Goal: Task Accomplishment & Management: Use online tool/utility

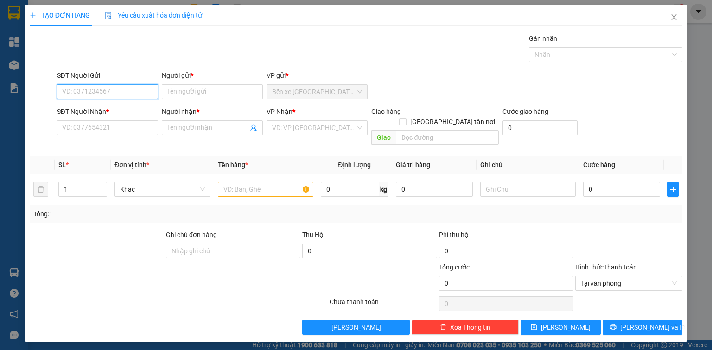
click at [109, 93] on input "SĐT Người Gửi" at bounding box center [107, 91] width 101 height 15
click at [116, 113] on div "0367318503 - TRUNG" at bounding box center [108, 110] width 90 height 10
type input "0367318503"
type input "TRUNG"
type input "0367318503"
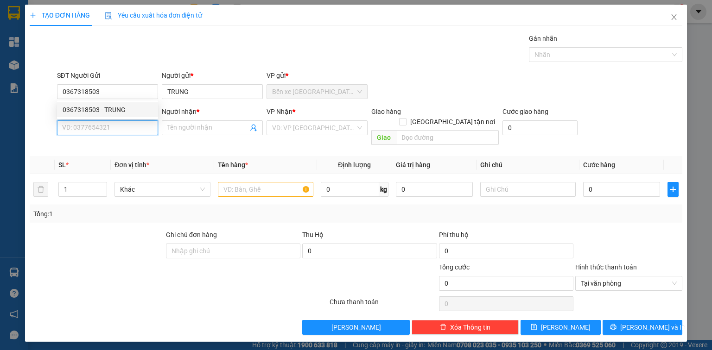
click at [119, 127] on input "SĐT Người Nhận *" at bounding box center [107, 128] width 101 height 15
type input "0899324349"
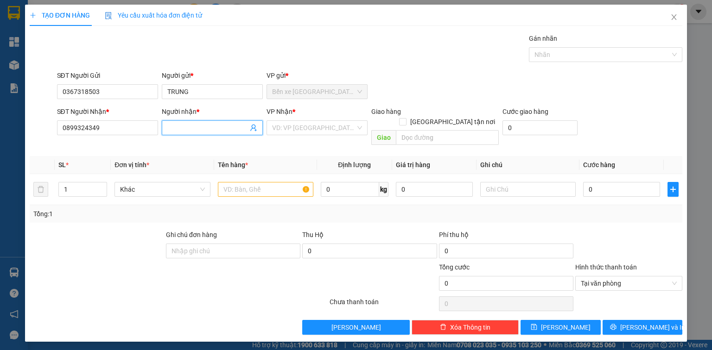
click at [176, 130] on input "Người nhận *" at bounding box center [207, 128] width 81 height 10
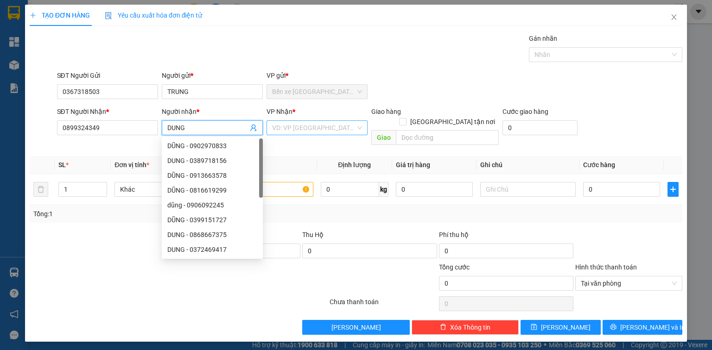
type input "DUNG"
click at [310, 125] on input "search" at bounding box center [313, 128] width 83 height 14
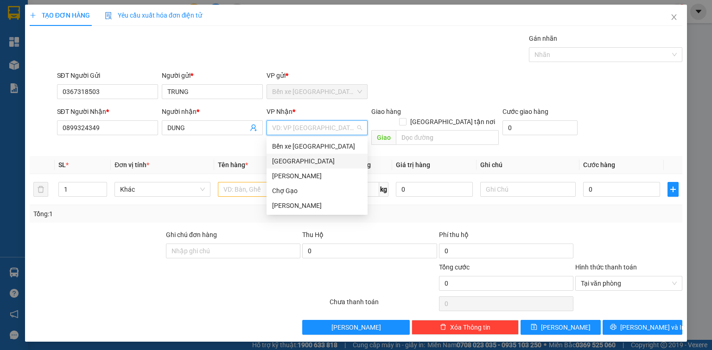
click at [298, 161] on div "[GEOGRAPHIC_DATA]" at bounding box center [317, 161] width 90 height 10
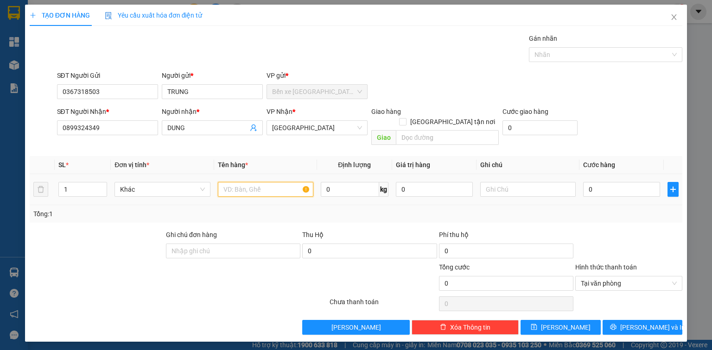
click at [260, 182] on input "text" at bounding box center [265, 189] width 95 height 15
type input "1TNP ĐỎ"
click at [629, 182] on input "0" at bounding box center [621, 189] width 77 height 15
type input "3"
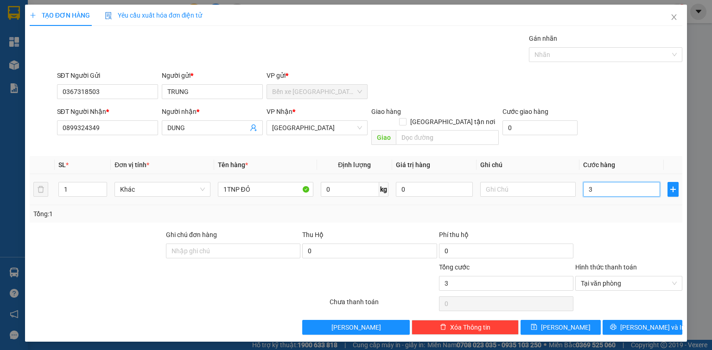
type input "30"
click at [659, 323] on span "[PERSON_NAME] và In" at bounding box center [652, 328] width 65 height 10
type input "30.000"
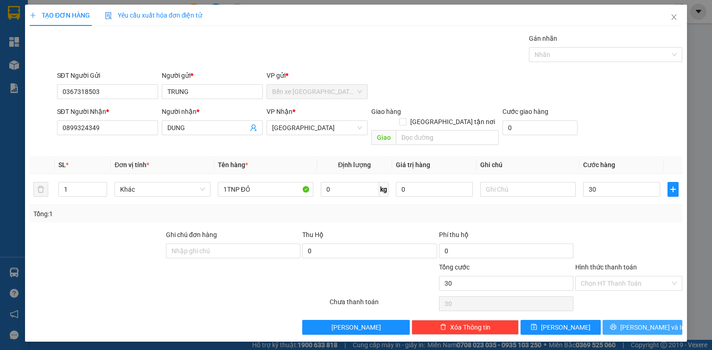
type input "30.000"
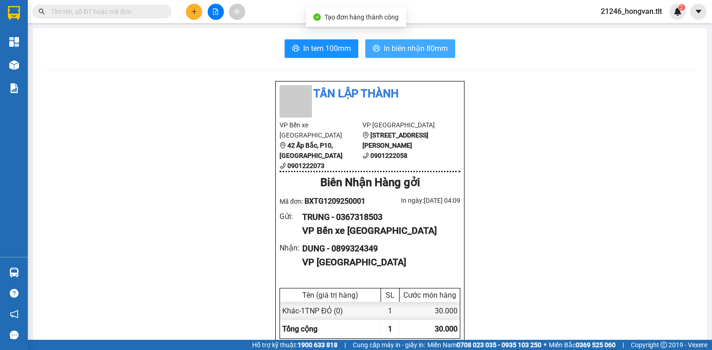
click at [395, 51] on span "In biên nhận 80mm" at bounding box center [416, 49] width 64 height 12
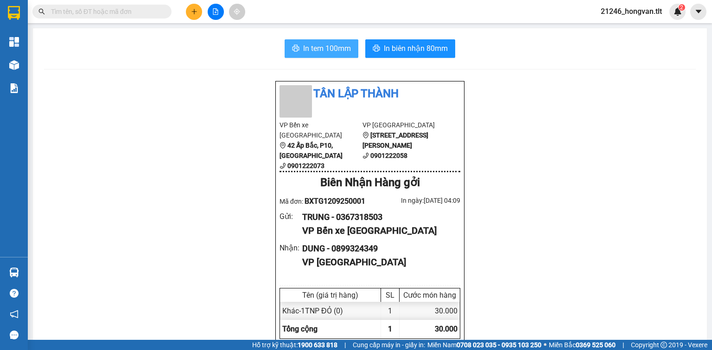
click at [333, 55] on button "In tem 100mm" at bounding box center [322, 48] width 74 height 19
click at [188, 8] on button at bounding box center [194, 12] width 16 height 16
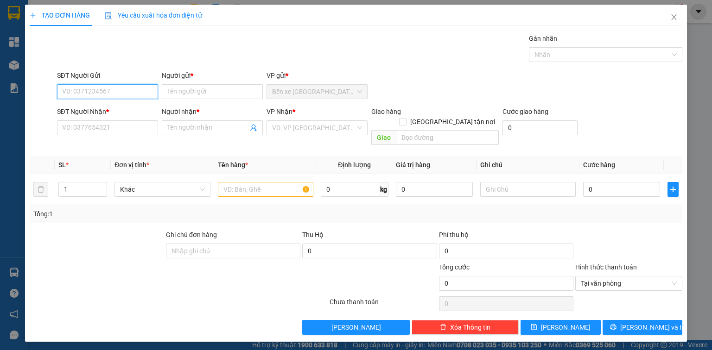
click at [128, 95] on input "SĐT Người Gửi" at bounding box center [107, 91] width 101 height 15
click at [104, 114] on div "0785859497 - YẾN" at bounding box center [108, 110] width 90 height 10
type input "0785859497"
type input "YẾN"
type input "0785859497"
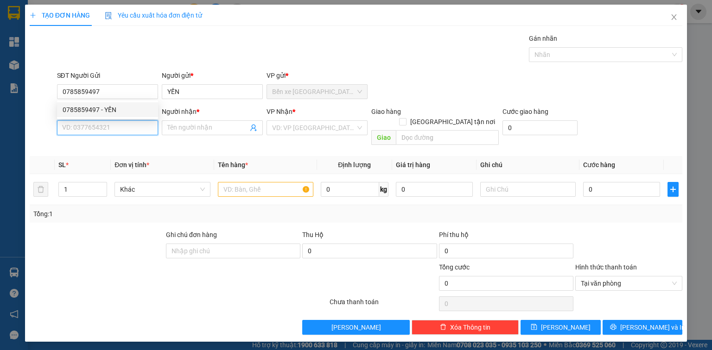
click at [106, 131] on input "SĐT Người Nhận *" at bounding box center [107, 128] width 101 height 15
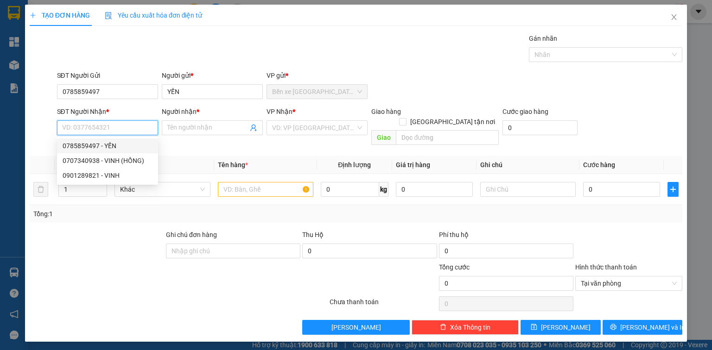
click at [122, 126] on input "SĐT Người Nhận *" at bounding box center [107, 128] width 101 height 15
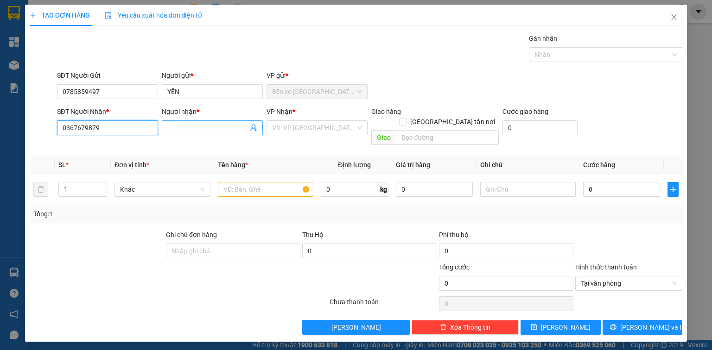
type input "0367679879"
click at [214, 130] on input "Người nhận *" at bounding box center [207, 128] width 81 height 10
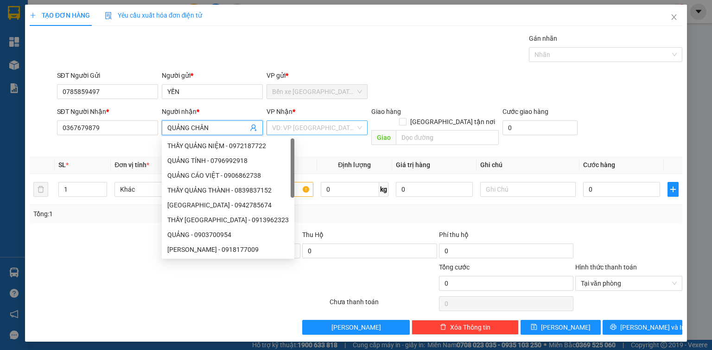
type input "QUẢNG CHÂN"
click at [324, 133] on input "search" at bounding box center [313, 128] width 83 height 14
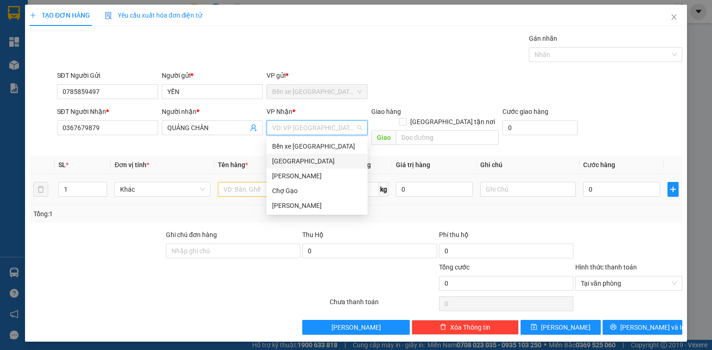
drag, startPoint x: 302, startPoint y: 161, endPoint x: 288, endPoint y: 171, distance: 17.2
click at [302, 161] on div "[GEOGRAPHIC_DATA]" at bounding box center [317, 161] width 90 height 10
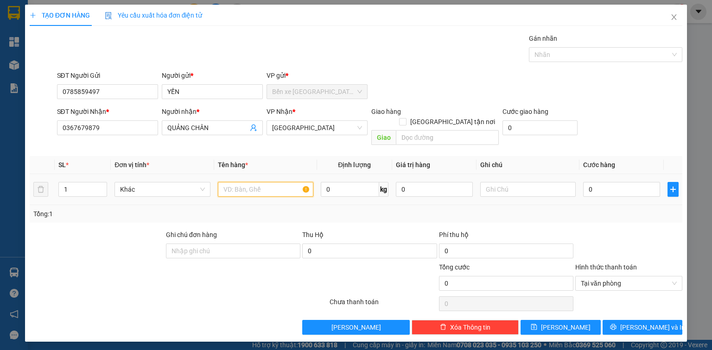
click at [269, 182] on input "text" at bounding box center [265, 189] width 95 height 15
type input "1 GIỎ VÀNG"
drag, startPoint x: 619, startPoint y: 169, endPoint x: 609, endPoint y: 179, distance: 14.4
click at [619, 174] on td "0" at bounding box center [621, 189] width 84 height 31
click at [609, 182] on input "0" at bounding box center [621, 189] width 77 height 15
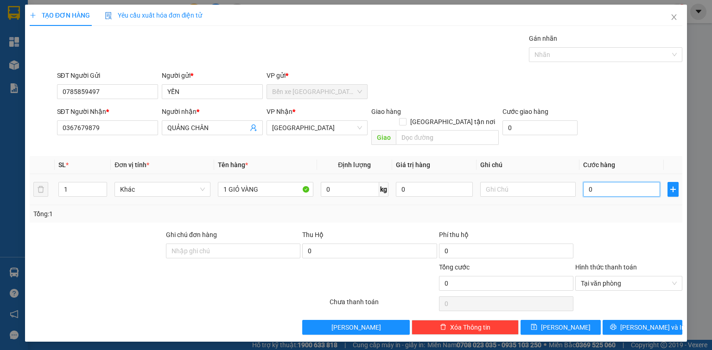
type input "2"
type input "25"
click at [649, 323] on span "[PERSON_NAME] và In" at bounding box center [652, 328] width 65 height 10
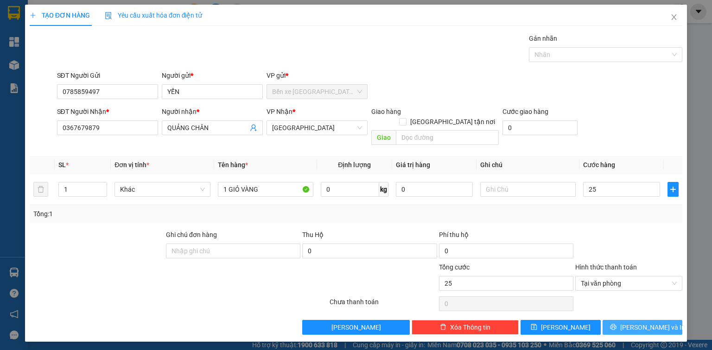
type input "25.000"
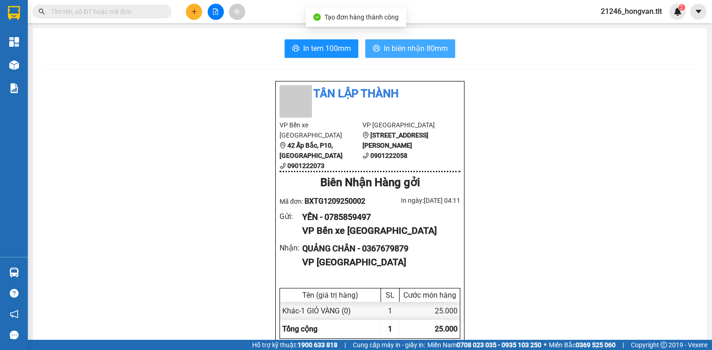
click at [407, 44] on span "In biên nhận 80mm" at bounding box center [416, 49] width 64 height 12
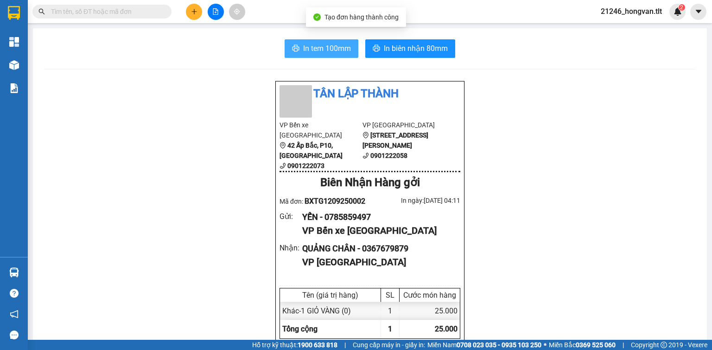
click at [331, 55] on button "In tem 100mm" at bounding box center [322, 48] width 74 height 19
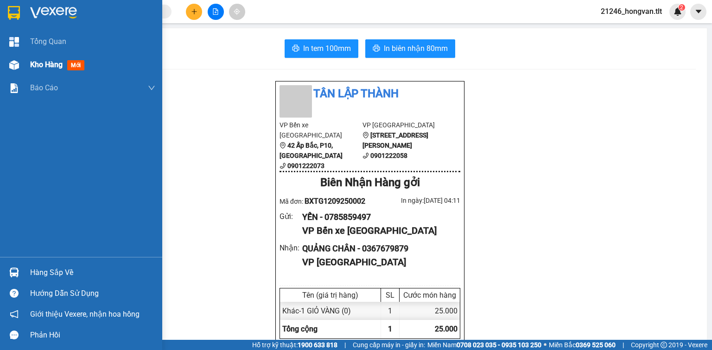
click at [24, 63] on div "Kho hàng mới" at bounding box center [81, 64] width 162 height 23
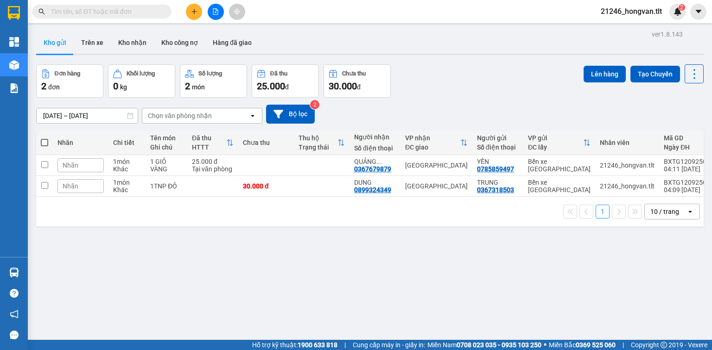
click at [45, 144] on span at bounding box center [44, 142] width 7 height 7
click at [44, 138] on input "checkbox" at bounding box center [44, 138] width 0 height 0
checkbox input "true"
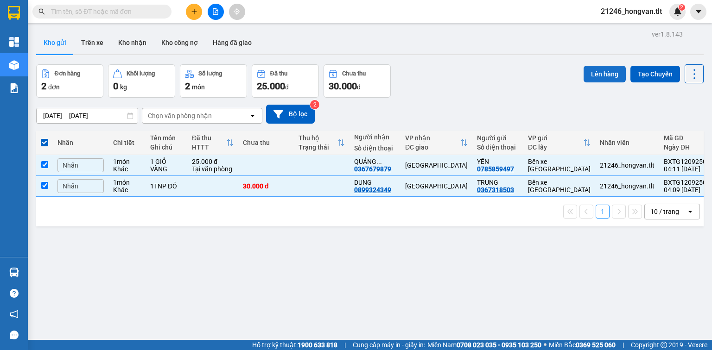
click at [602, 75] on button "Lên hàng" at bounding box center [605, 74] width 42 height 17
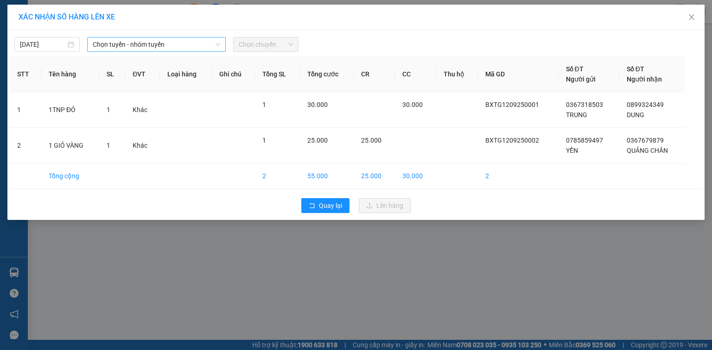
click at [193, 45] on span "Chọn tuyến - nhóm tuyến" at bounding box center [156, 45] width 127 height 14
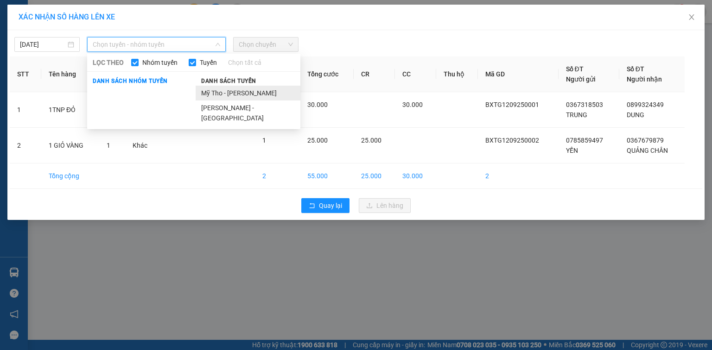
click at [226, 87] on li "Mỹ Tho - [PERSON_NAME]" at bounding box center [248, 93] width 105 height 15
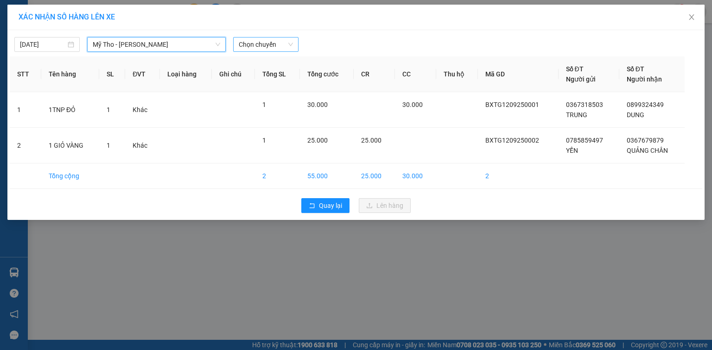
click at [251, 44] on span "Chọn chuyến" at bounding box center [266, 45] width 54 height 14
type input "638"
click at [41, 46] on body "Kết quả tìm kiếm ( 0 ) Bộ lọc Ngày tạo đơn gần nhất No Data 21246_hongvan.tlt 2…" at bounding box center [356, 175] width 712 height 350
type input "[DATE]"
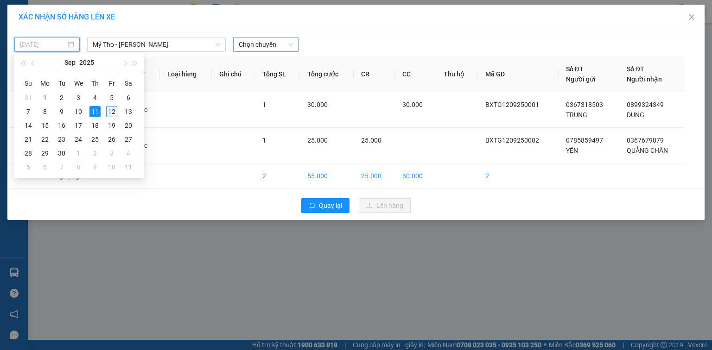
click at [113, 108] on div "12" at bounding box center [111, 111] width 11 height 11
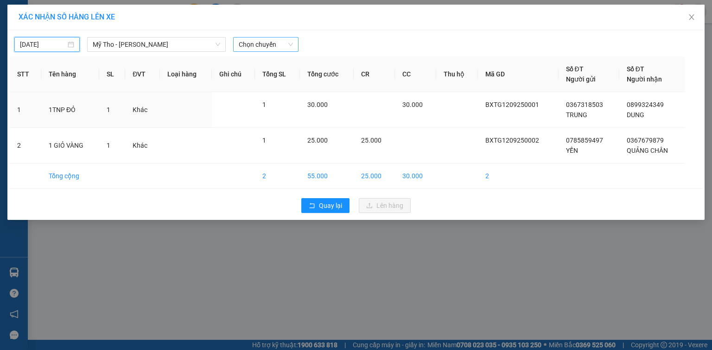
type input "[DATE]"
click at [248, 45] on span "Chọn chuyến" at bounding box center [266, 45] width 54 height 14
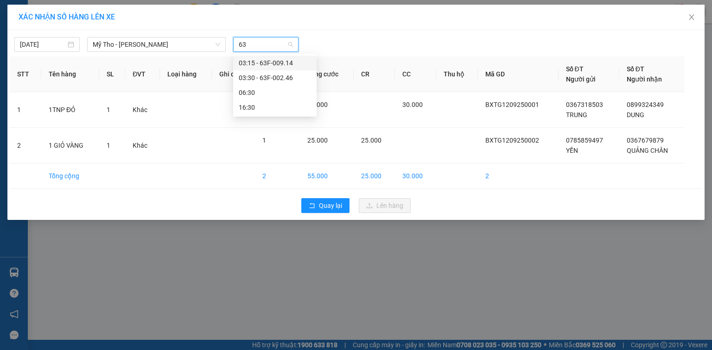
type input "6"
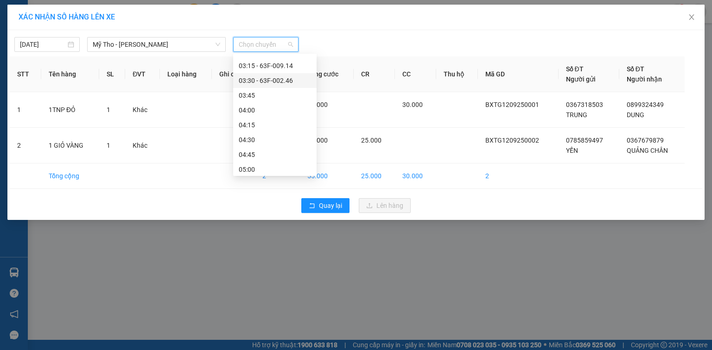
scroll to position [37, 0]
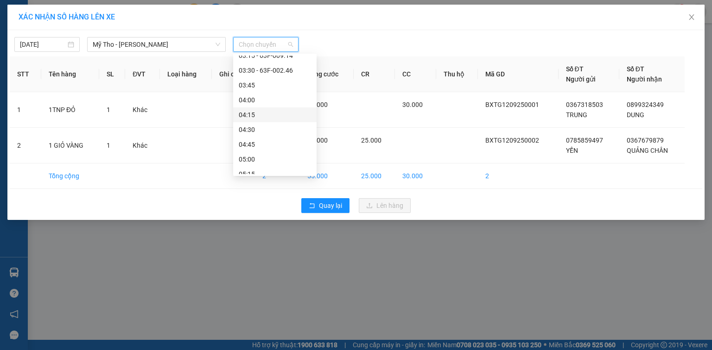
click at [273, 121] on div "04:15" at bounding box center [274, 115] width 83 height 15
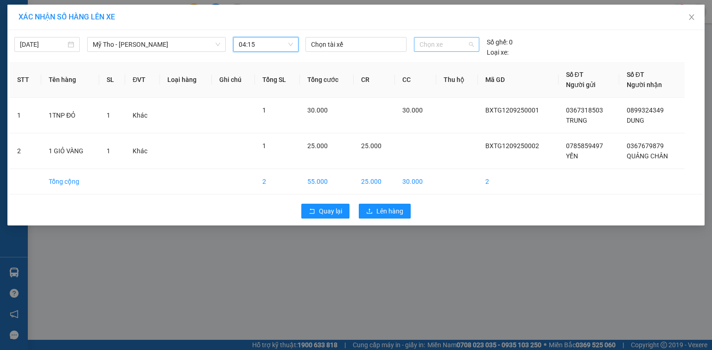
click at [432, 44] on span "Chọn xe" at bounding box center [446, 45] width 54 height 14
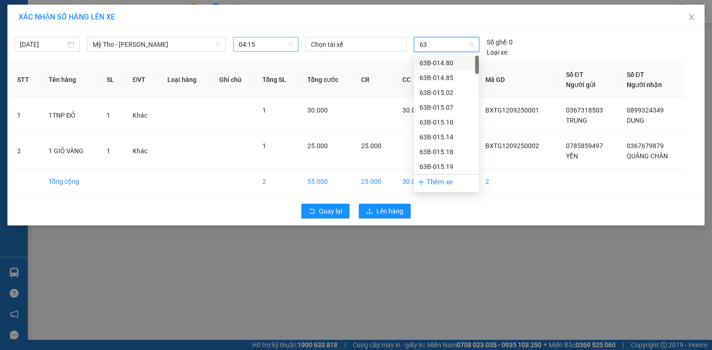
type input "638"
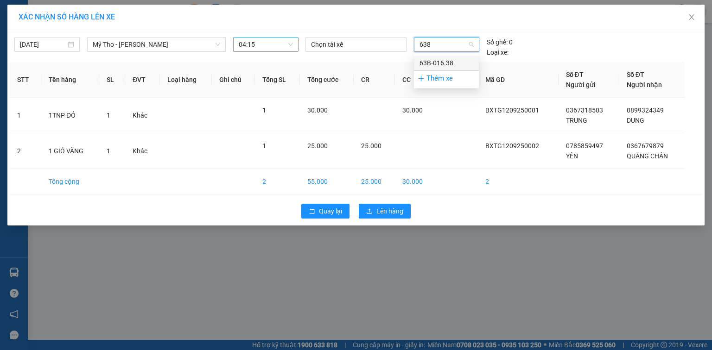
click at [430, 66] on div "63B-016.38" at bounding box center [446, 63] width 54 height 10
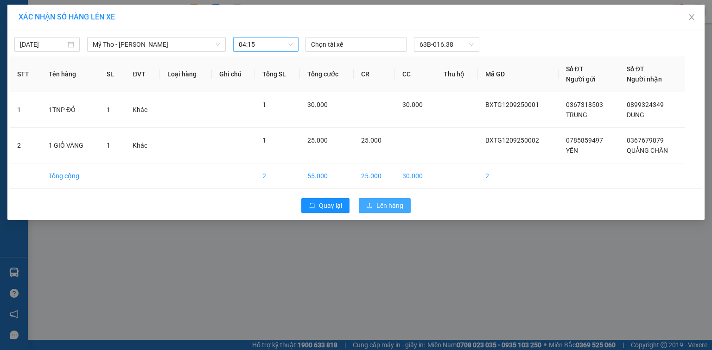
click at [398, 210] on span "Lên hàng" at bounding box center [389, 206] width 27 height 10
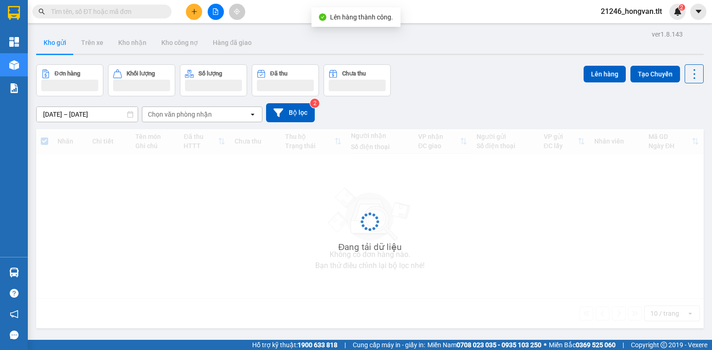
click at [216, 13] on icon "file-add" at bounding box center [215, 11] width 6 height 6
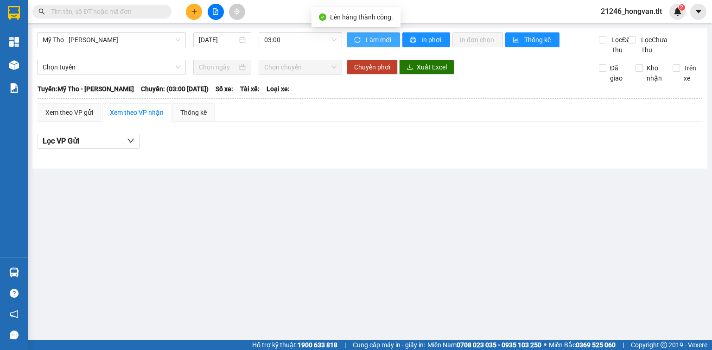
click at [392, 35] on button "Làm mới" at bounding box center [373, 39] width 53 height 15
click at [384, 37] on span "Làm mới" at bounding box center [379, 40] width 27 height 10
click at [382, 37] on span "Làm mới" at bounding box center [379, 40] width 27 height 10
click at [356, 41] on icon "sync" at bounding box center [357, 40] width 6 height 6
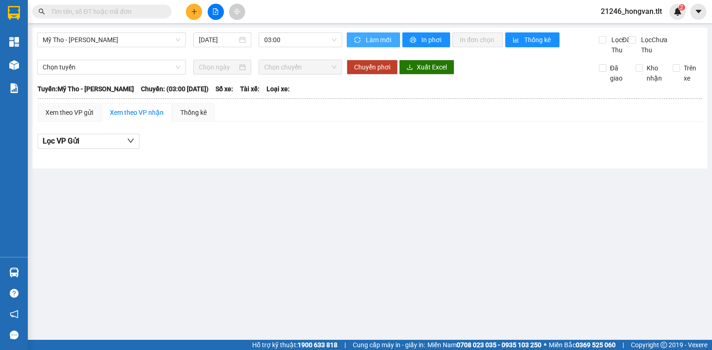
click at [347, 43] on button "Làm mới" at bounding box center [373, 39] width 53 height 15
click at [320, 41] on span "03:00" at bounding box center [300, 40] width 73 height 14
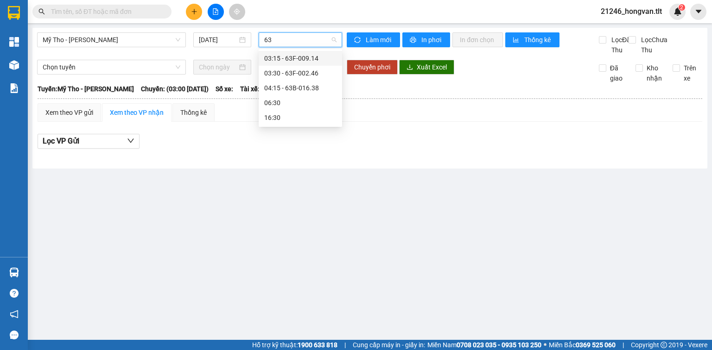
type input "638"
drag, startPoint x: 311, startPoint y: 57, endPoint x: 284, endPoint y: 66, distance: 28.4
click at [311, 57] on div "04:15 - 63B-016.38" at bounding box center [300, 58] width 72 height 10
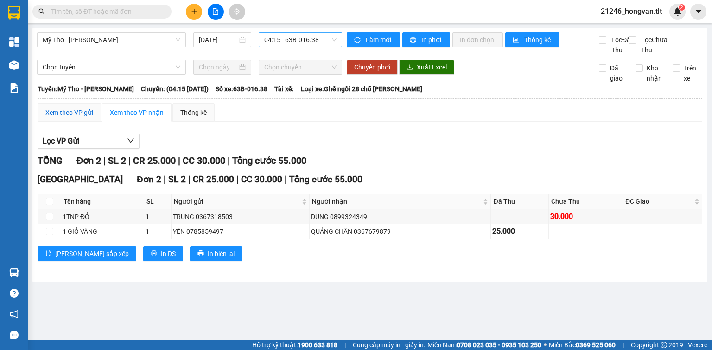
click at [87, 118] on div "Xem theo VP gửi" at bounding box center [69, 113] width 48 height 10
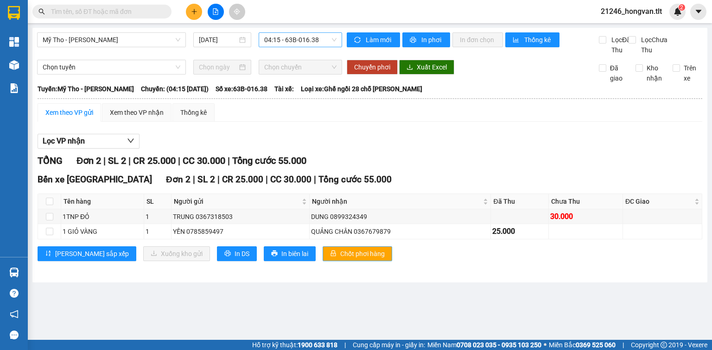
click at [340, 259] on span "Chốt phơi hàng" at bounding box center [362, 254] width 44 height 10
click at [191, 268] on div "Bến xe [GEOGRAPHIC_DATA] 2 | SL 2 | CR 25.000 | CC 30.000 | Tổng cước 55.000 Tê…" at bounding box center [370, 220] width 665 height 95
click at [217, 261] on button "In DS" at bounding box center [237, 254] width 40 height 15
click at [190, 7] on button at bounding box center [194, 12] width 16 height 16
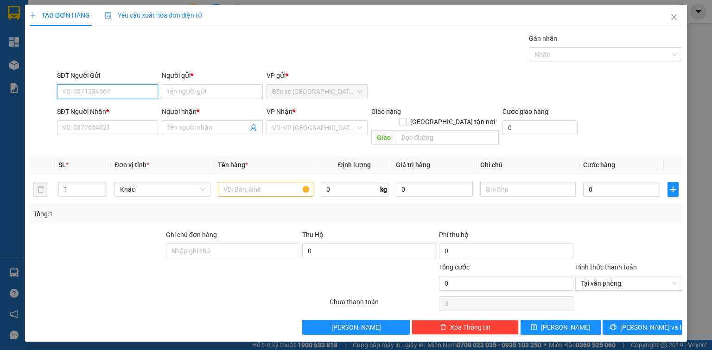
click at [137, 95] on input "SĐT Người Gửi" at bounding box center [107, 91] width 101 height 15
type input "0378103345"
click at [130, 113] on div "0378103345 - HIẾU" at bounding box center [108, 110] width 90 height 10
type input "HIẾU"
type input "0378103345"
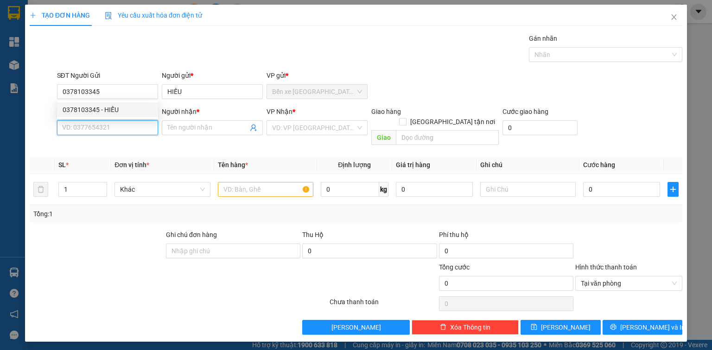
click at [128, 126] on input "SĐT Người Nhận *" at bounding box center [107, 128] width 101 height 15
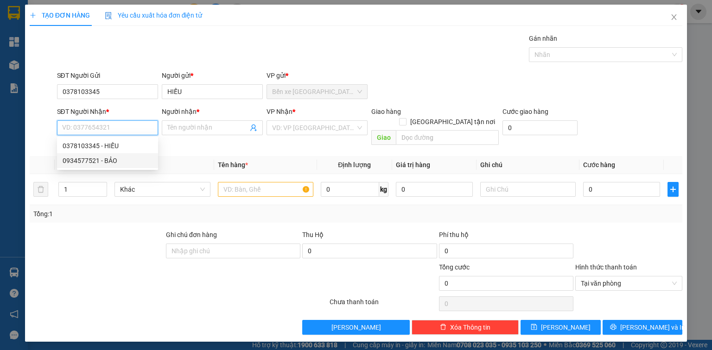
click at [123, 163] on div "0934577521 - BẢO" at bounding box center [108, 161] width 90 height 10
type input "0934577521"
type input "BẢO"
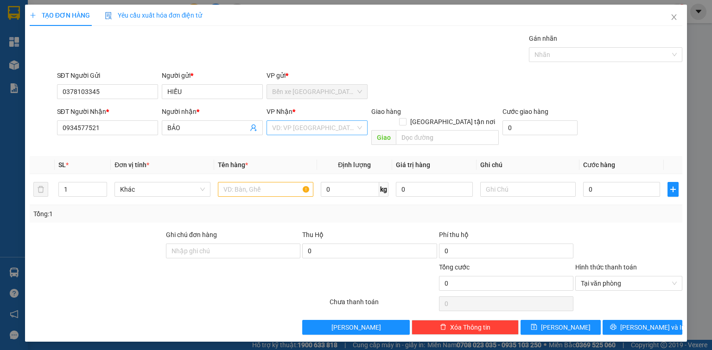
click at [298, 123] on input "search" at bounding box center [313, 128] width 83 height 14
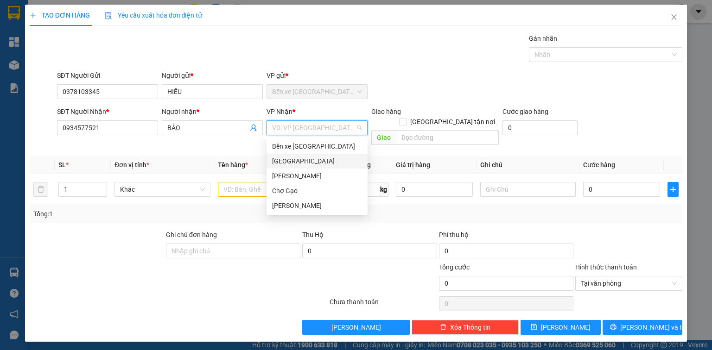
click at [288, 163] on div "[GEOGRAPHIC_DATA]" at bounding box center [317, 161] width 90 height 10
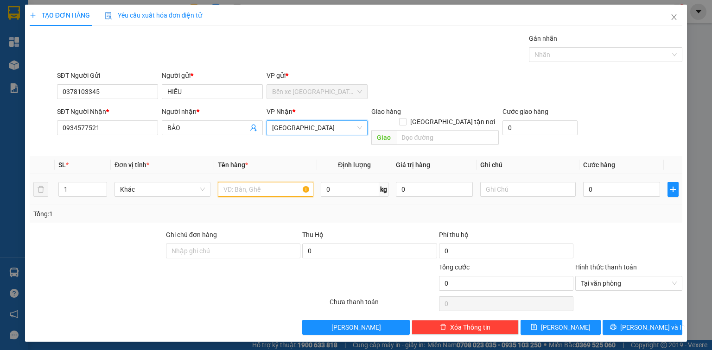
click at [245, 182] on input "text" at bounding box center [265, 189] width 95 height 15
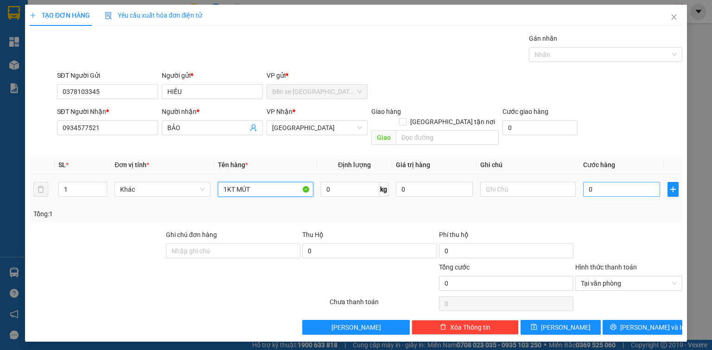
type input "1KT MÚT"
click at [618, 182] on input "0" at bounding box center [621, 189] width 77 height 15
type input "45"
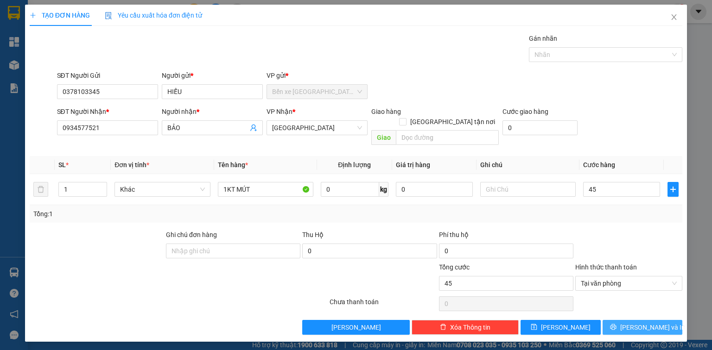
type input "45.000"
click at [637, 320] on button "[PERSON_NAME] và In" at bounding box center [643, 327] width 80 height 15
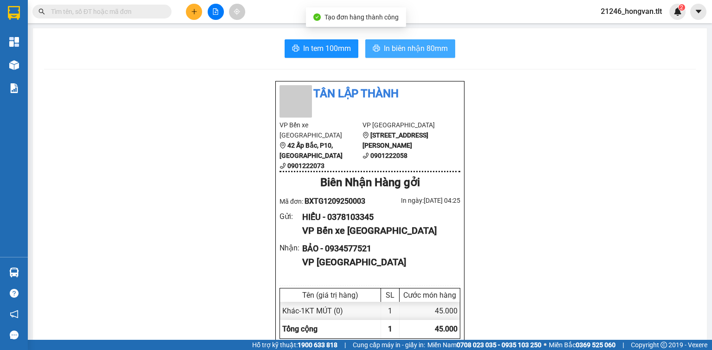
click at [399, 54] on button "In biên nhận 80mm" at bounding box center [410, 48] width 90 height 19
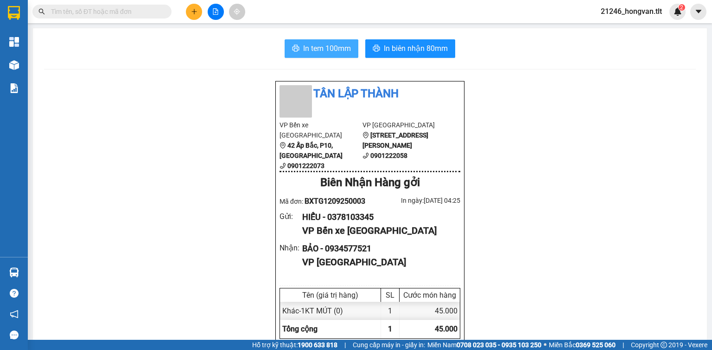
click at [324, 44] on span "In tem 100mm" at bounding box center [327, 49] width 48 height 12
click at [217, 12] on icon "file-add" at bounding box center [215, 11] width 6 height 6
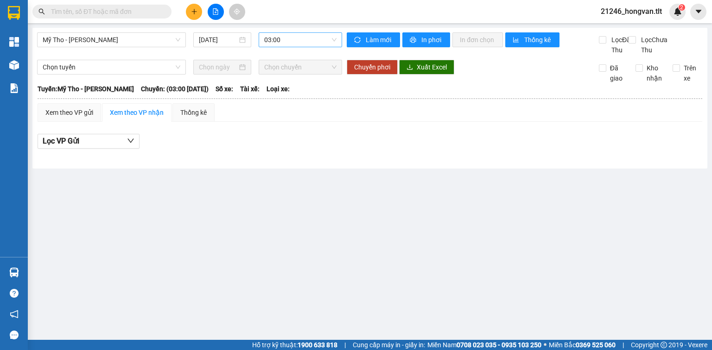
click at [300, 39] on span "03:00" at bounding box center [300, 40] width 73 height 14
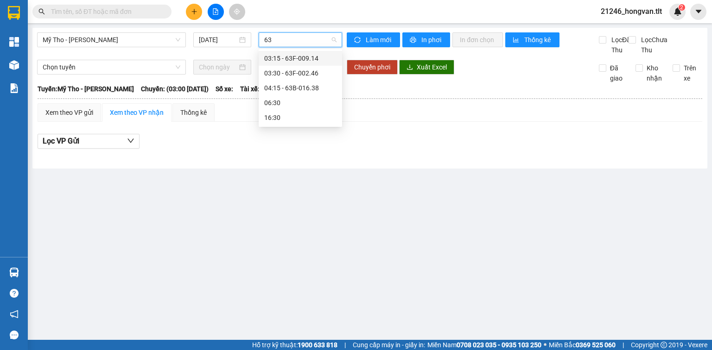
type input "638"
click at [311, 57] on div "04:15 - 63B-016.38" at bounding box center [300, 58] width 72 height 10
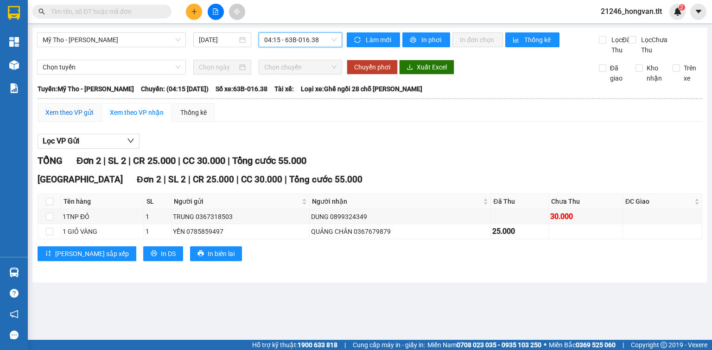
click at [76, 118] on div "Xem theo VP gửi" at bounding box center [69, 113] width 48 height 10
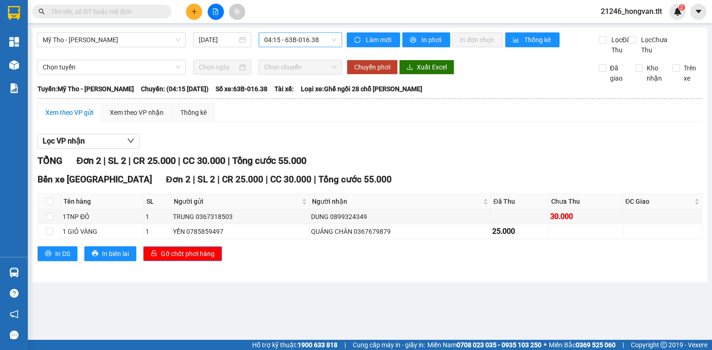
click at [176, 259] on span "Gỡ chốt phơi hàng" at bounding box center [188, 254] width 54 height 10
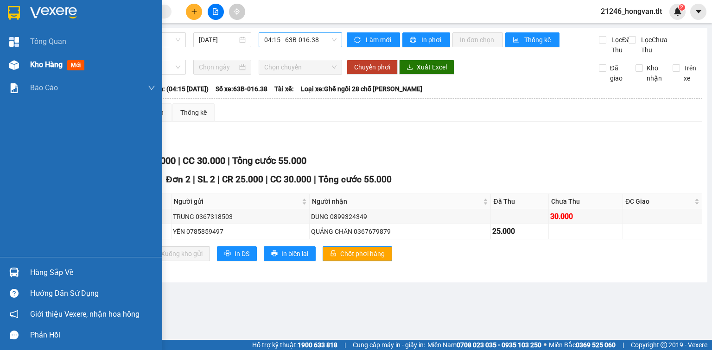
click at [26, 58] on div "Kho hàng mới" at bounding box center [81, 64] width 162 height 23
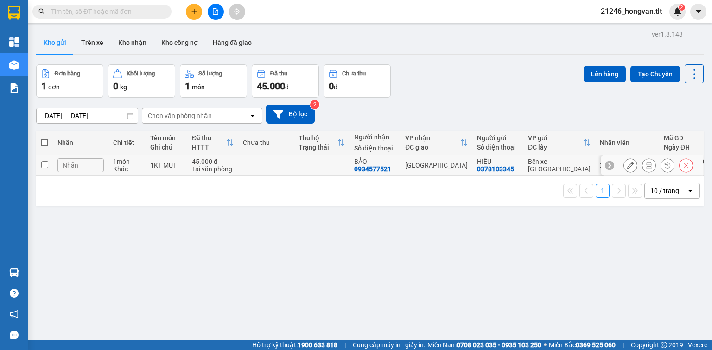
drag, startPoint x: 42, startPoint y: 163, endPoint x: 151, endPoint y: 167, distance: 109.0
click at [42, 163] on input "checkbox" at bounding box center [44, 164] width 7 height 7
checkbox input "true"
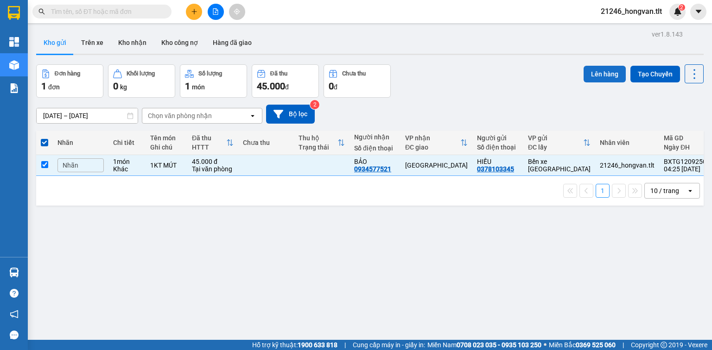
click at [585, 74] on button "Lên hàng" at bounding box center [605, 74] width 42 height 17
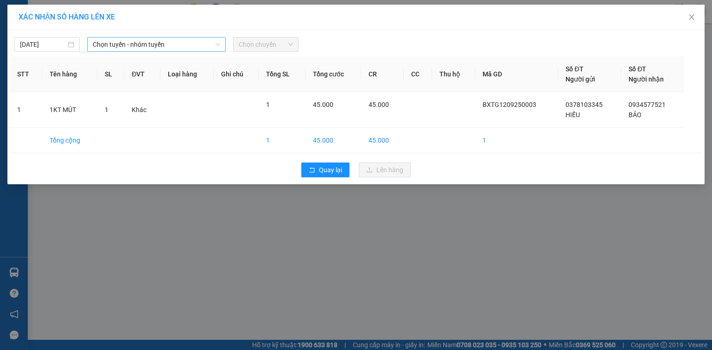
click at [193, 47] on span "Chọn tuyến - nhóm tuyến" at bounding box center [156, 45] width 127 height 14
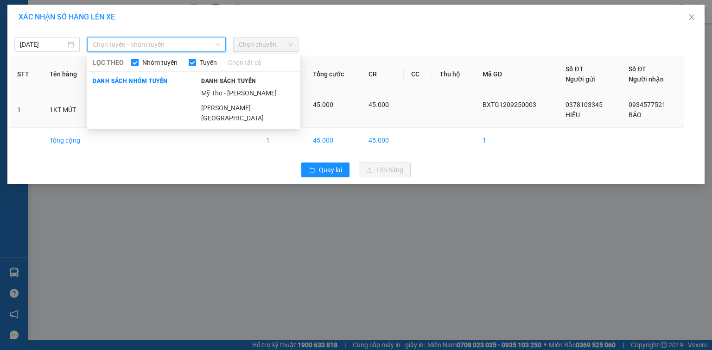
click at [223, 92] on li "Mỹ Tho - [PERSON_NAME]" at bounding box center [248, 93] width 105 height 15
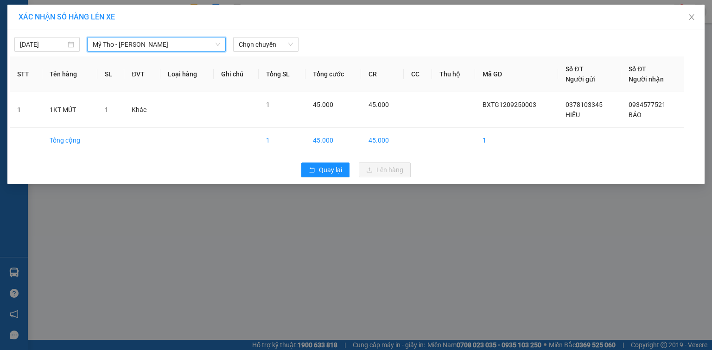
click at [247, 50] on div "Chọn chuyến" at bounding box center [265, 44] width 65 height 15
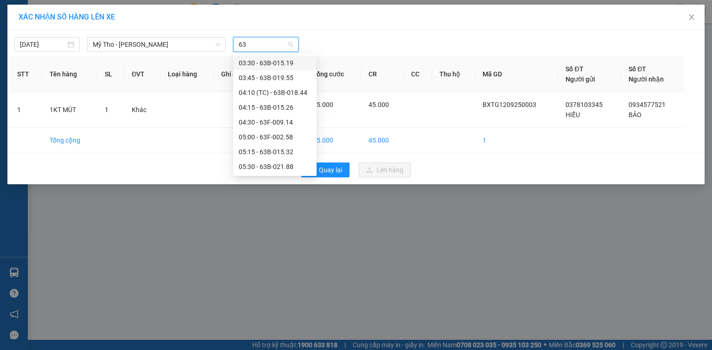
type input "6"
click at [30, 46] on body "Kết quả tìm kiếm ( 0 ) Bộ lọc Ngày tạo đơn gần nhất No Data 21246_hongvan.tlt 2…" at bounding box center [356, 175] width 712 height 350
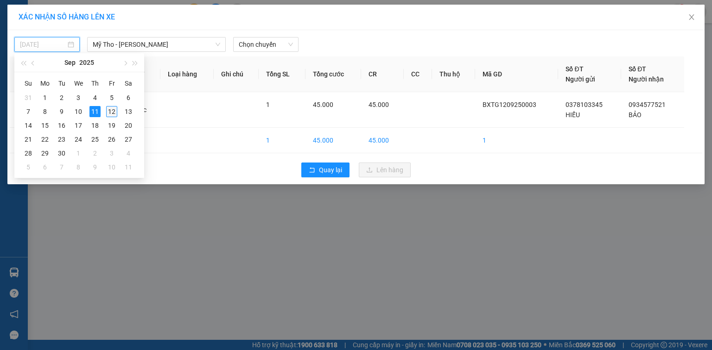
click at [114, 107] on div "12" at bounding box center [111, 111] width 11 height 11
type input "[DATE]"
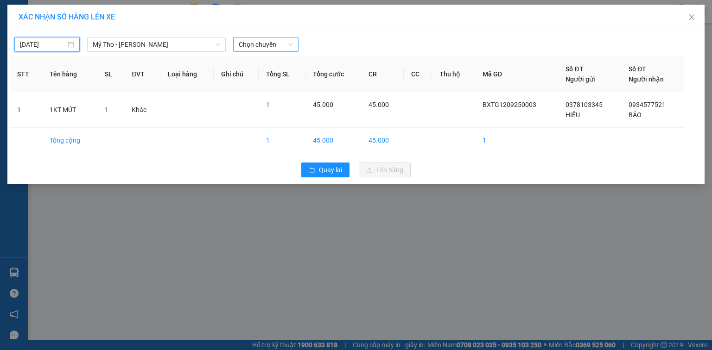
drag, startPoint x: 245, startPoint y: 45, endPoint x: 242, endPoint y: 50, distance: 5.4
click at [246, 45] on span "Chọn chuyến" at bounding box center [266, 45] width 54 height 14
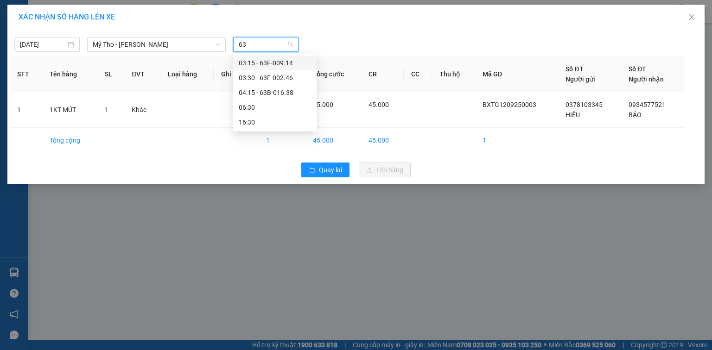
type input "638"
click at [248, 60] on div "04:15 - 63B-016.38" at bounding box center [275, 63] width 72 height 10
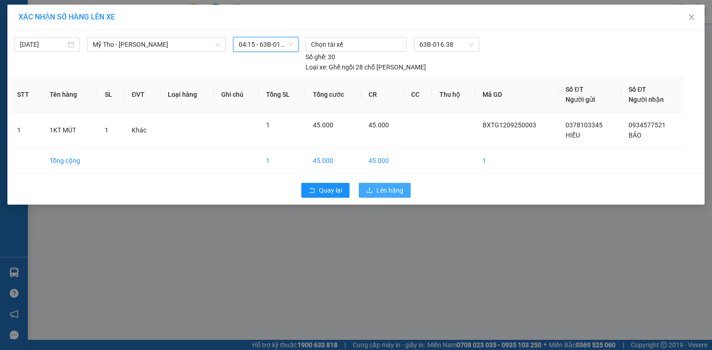
click at [391, 185] on span "Lên hàng" at bounding box center [389, 190] width 27 height 10
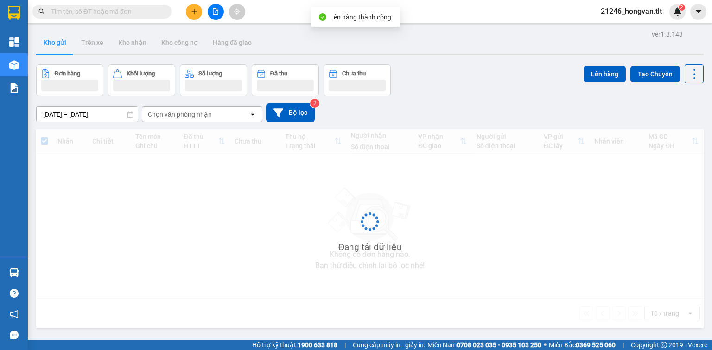
click at [213, 9] on icon "file-add" at bounding box center [215, 11] width 5 height 6
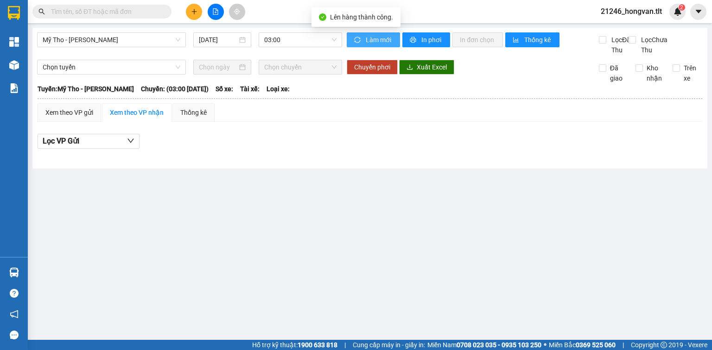
click at [365, 37] on button "Làm mới" at bounding box center [373, 39] width 53 height 15
click at [362, 37] on button "Làm mới" at bounding box center [373, 39] width 53 height 15
click at [361, 38] on span "sync" at bounding box center [358, 40] width 8 height 7
drag, startPoint x: 360, startPoint y: 38, endPoint x: 348, endPoint y: 38, distance: 12.5
click at [360, 38] on icon "sync" at bounding box center [357, 40] width 6 height 6
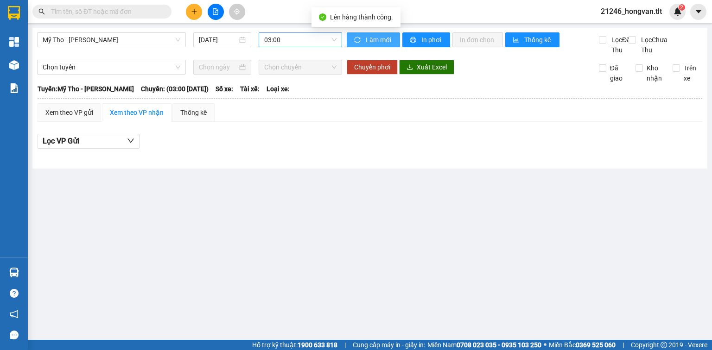
click at [334, 38] on span "03:00" at bounding box center [300, 40] width 73 height 14
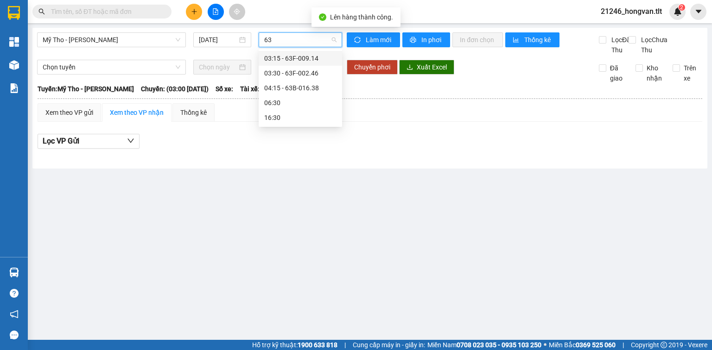
type input "638"
click at [303, 59] on div "04:15 - 63B-016.38" at bounding box center [300, 58] width 72 height 10
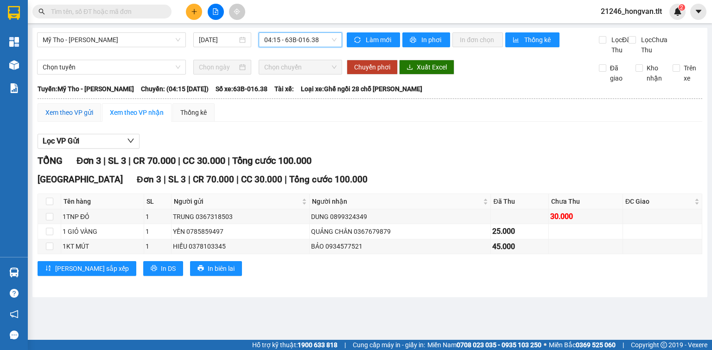
click at [56, 118] on div "Xem theo VP gửi" at bounding box center [69, 113] width 48 height 10
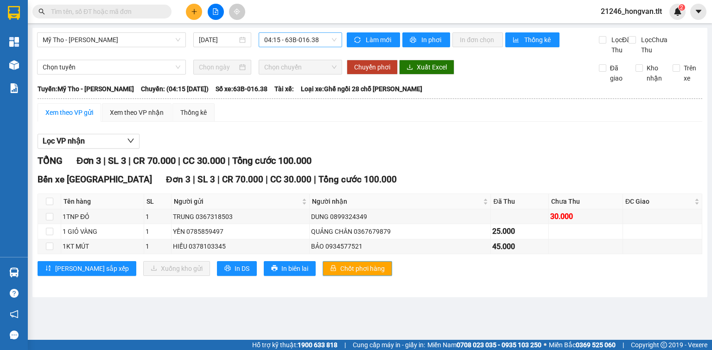
click at [340, 274] on span "Chốt phơi hàng" at bounding box center [362, 269] width 44 height 10
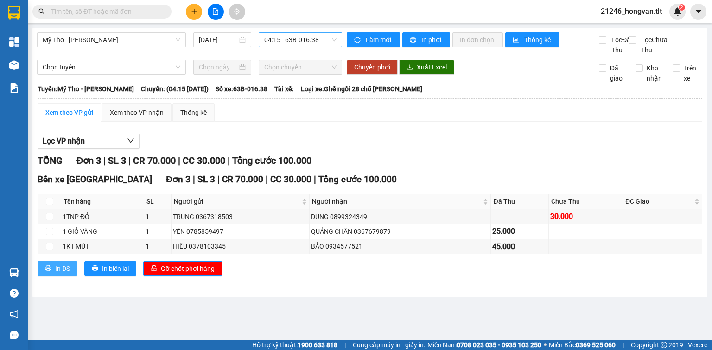
click at [65, 274] on span "In DS" at bounding box center [62, 269] width 15 height 10
